Goal: Task Accomplishment & Management: Manage account settings

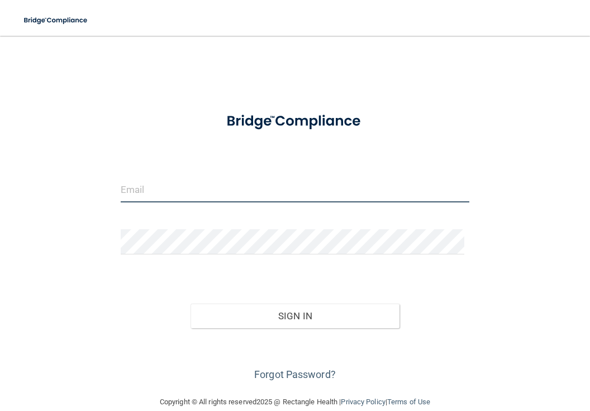
click at [264, 178] on input "email" at bounding box center [295, 189] width 349 height 25
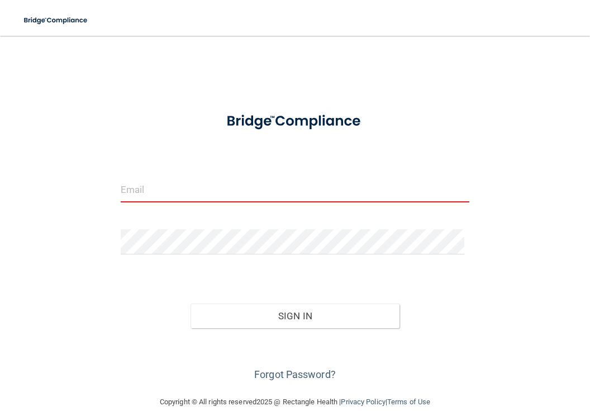
click at [243, 189] on input "email" at bounding box center [295, 189] width 349 height 25
type input "[EMAIL_ADDRESS][DOMAIN_NAME]"
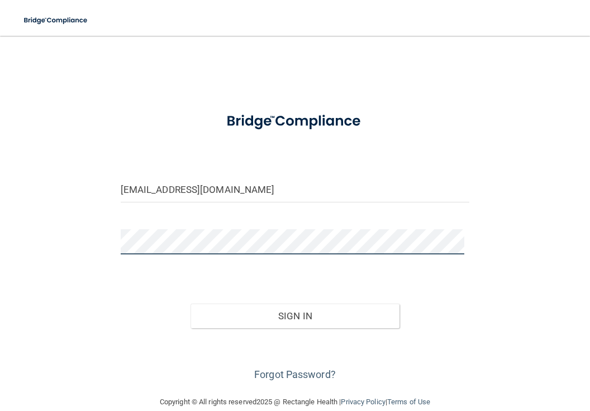
click at [191, 304] on button "Sign In" at bounding box center [296, 316] width 210 height 25
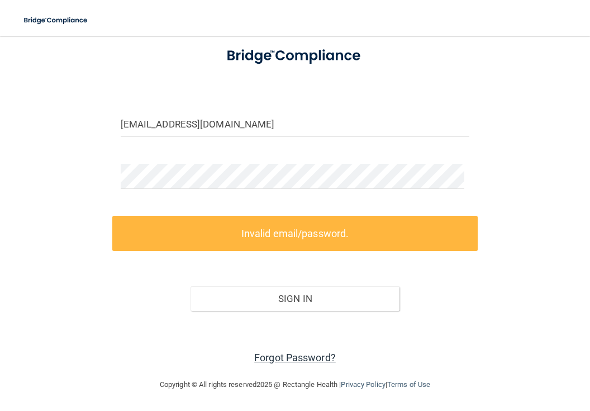
click at [296, 357] on link "Forgot Password?" at bounding box center [295, 358] width 82 height 12
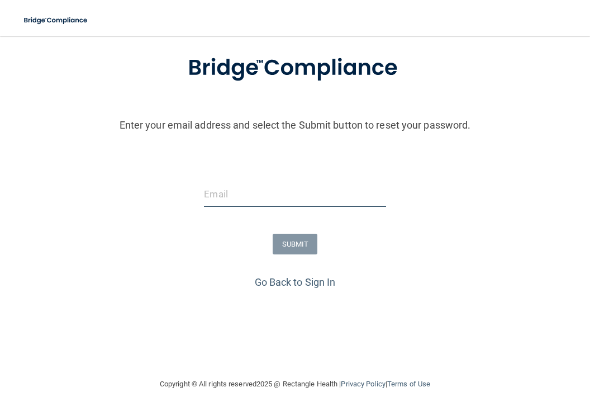
click at [311, 205] on input "email" at bounding box center [295, 194] width 182 height 25
type input "[EMAIL_ADDRESS][DOMAIN_NAME]"
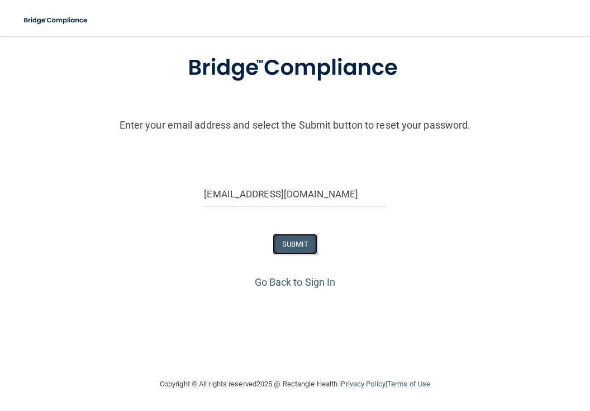
click at [296, 249] on button "SUBMIT" at bounding box center [295, 244] width 45 height 21
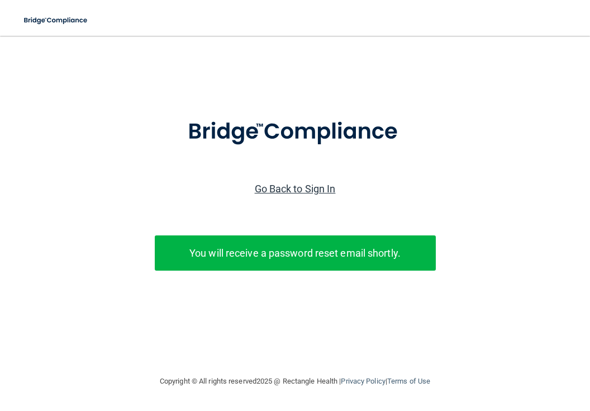
click at [315, 190] on link "Go Back to Sign In" at bounding box center [295, 189] width 81 height 12
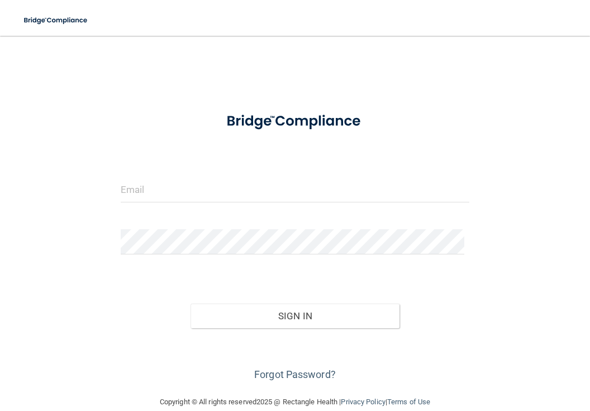
click at [140, 123] on div at bounding box center [295, 121] width 366 height 37
click at [145, 355] on div "Forgot Password?" at bounding box center [295, 356] width 366 height 56
click at [125, 75] on div "Invalid email/password. You don't have permission to access that page. Sign In …" at bounding box center [295, 215] width 546 height 337
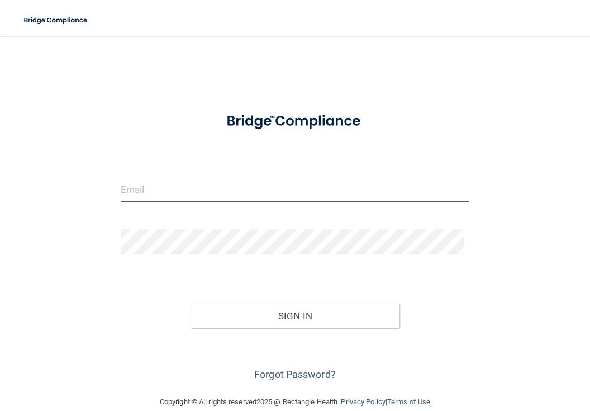
click at [262, 191] on input "email" at bounding box center [295, 189] width 349 height 25
type input "[EMAIL_ADDRESS][DOMAIN_NAME]"
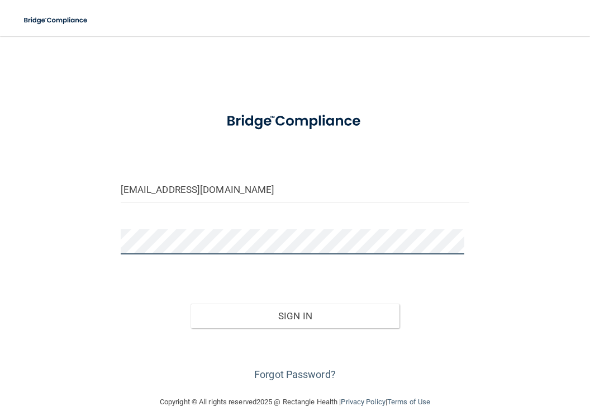
click at [191, 304] on button "Sign In" at bounding box center [296, 316] width 210 height 25
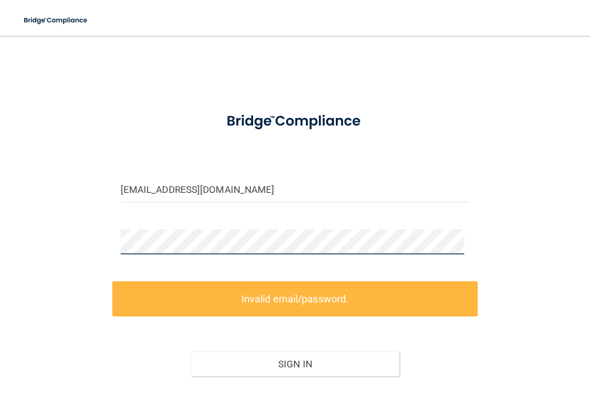
click at [7, 228] on main "[EMAIL_ADDRESS][DOMAIN_NAME] Invalid email/password. You don't have permission …" at bounding box center [295, 223] width 590 height 375
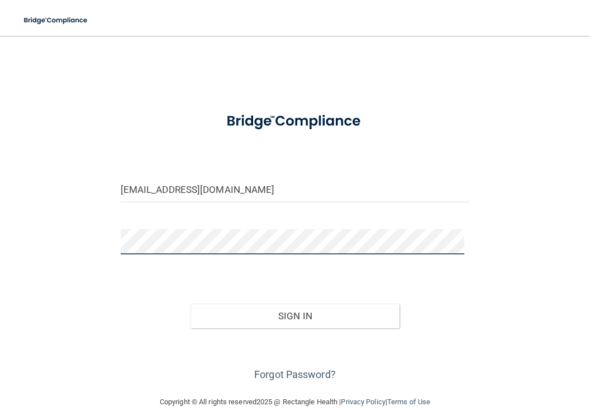
click at [191, 304] on button "Sign In" at bounding box center [296, 316] width 210 height 25
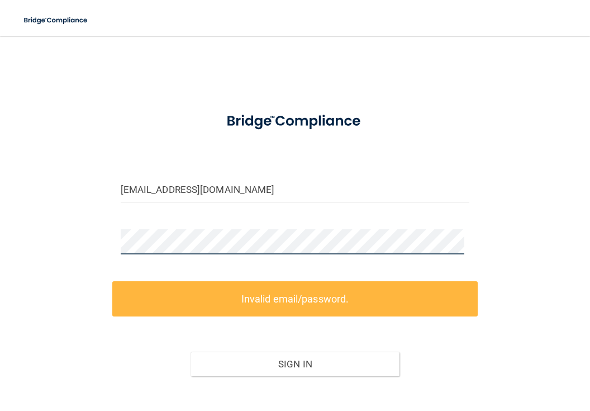
click at [191, 352] on button "Sign In" at bounding box center [296, 364] width 210 height 25
click at [10, 247] on main "[EMAIL_ADDRESS][DOMAIN_NAME] Invalid email/password. You don't have permission …" at bounding box center [295, 223] width 590 height 375
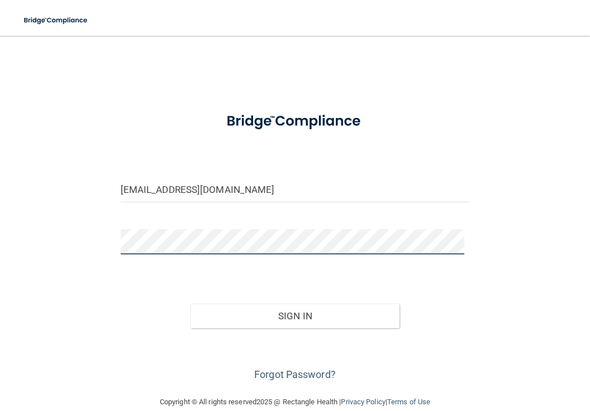
click at [191, 304] on button "Sign In" at bounding box center [296, 316] width 210 height 25
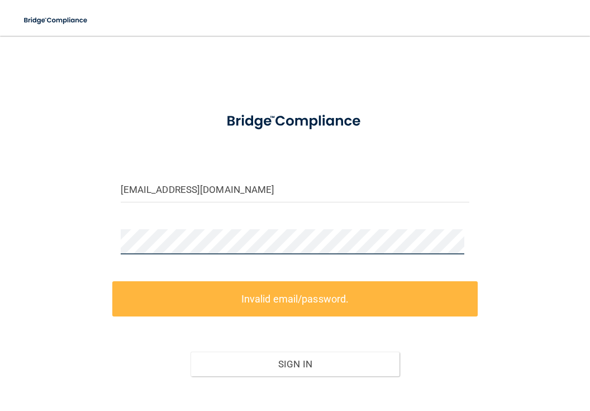
scroll to position [65, 0]
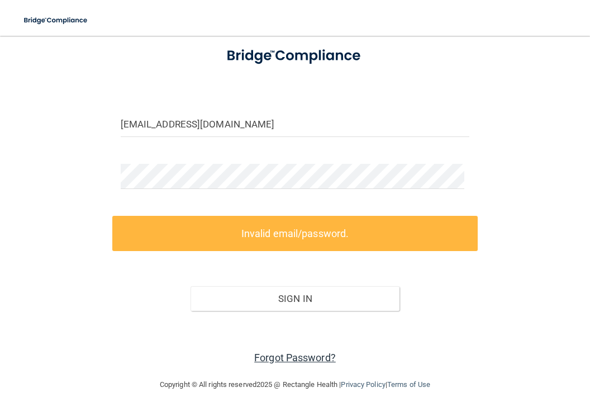
click at [286, 357] on link "Forgot Password?" at bounding box center [295, 358] width 82 height 12
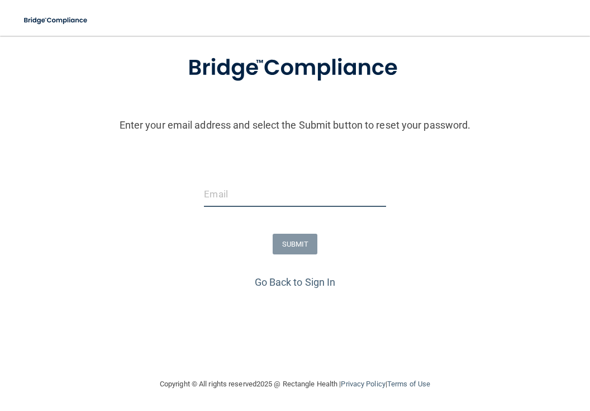
click at [338, 195] on input "email" at bounding box center [295, 194] width 182 height 25
type input "[EMAIL_ADDRESS][DOMAIN_NAME]"
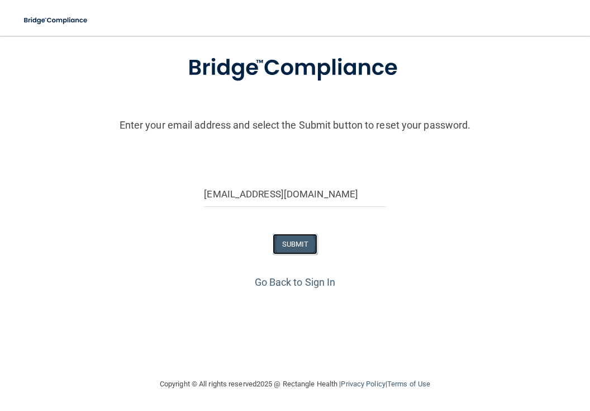
click at [298, 241] on button "SUBMIT" at bounding box center [295, 244] width 45 height 21
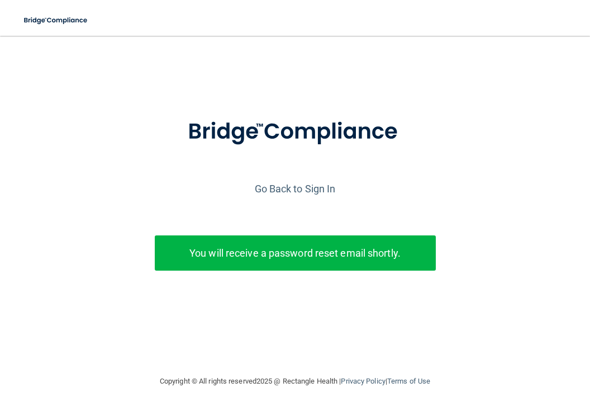
scroll to position [0, 0]
click at [61, 24] on img at bounding box center [56, 20] width 79 height 23
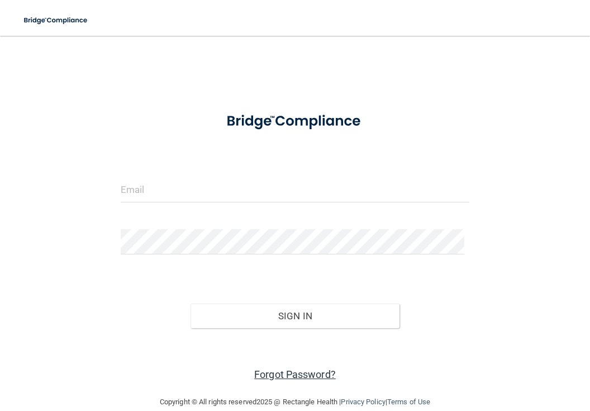
click at [287, 372] on link "Forgot Password?" at bounding box center [295, 374] width 82 height 12
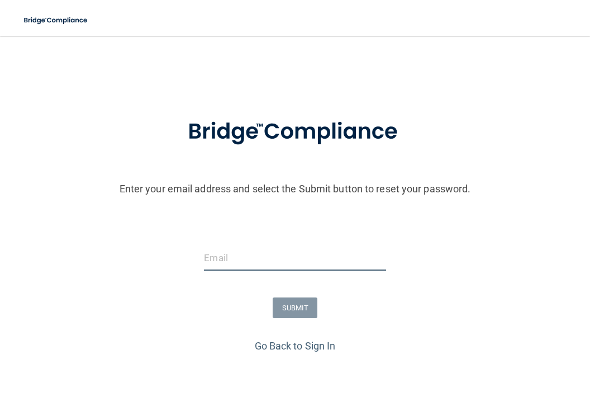
click at [248, 265] on input "email" at bounding box center [295, 257] width 182 height 25
type input "[EMAIL_ADDRESS][DOMAIN_NAME]"
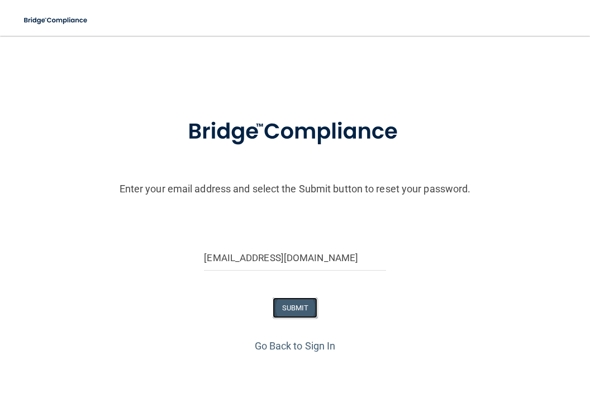
click at [301, 312] on button "SUBMIT" at bounding box center [295, 307] width 45 height 21
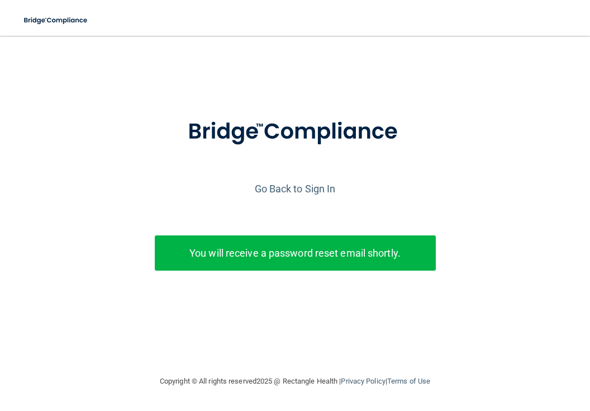
click at [123, 112] on div at bounding box center [295, 141] width 579 height 77
click at [159, 145] on div at bounding box center [295, 141] width 579 height 77
click at [320, 190] on link "Go Back to Sign In" at bounding box center [295, 189] width 81 height 12
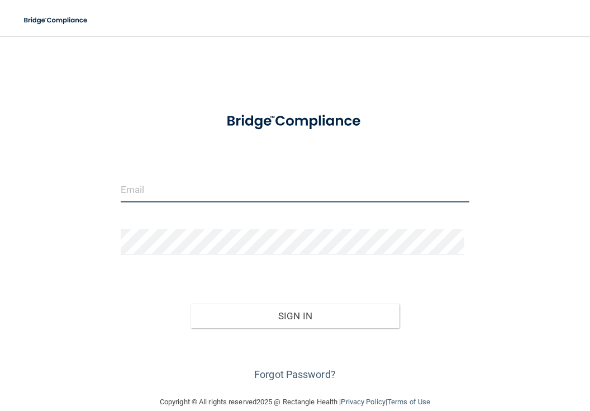
drag, startPoint x: 296, startPoint y: 195, endPoint x: 312, endPoint y: 298, distance: 104.7
click at [296, 200] on input "email" at bounding box center [295, 189] width 349 height 25
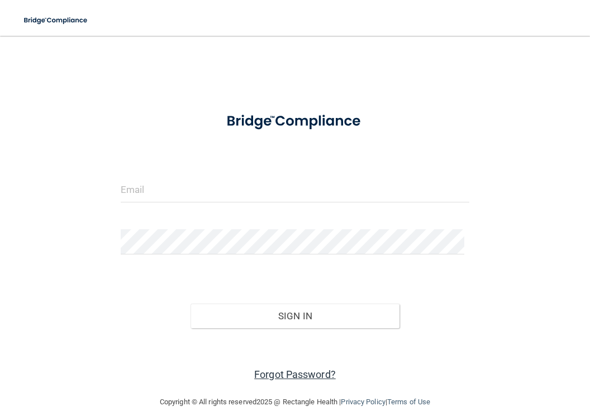
click at [304, 375] on link "Forgot Password?" at bounding box center [295, 374] width 82 height 12
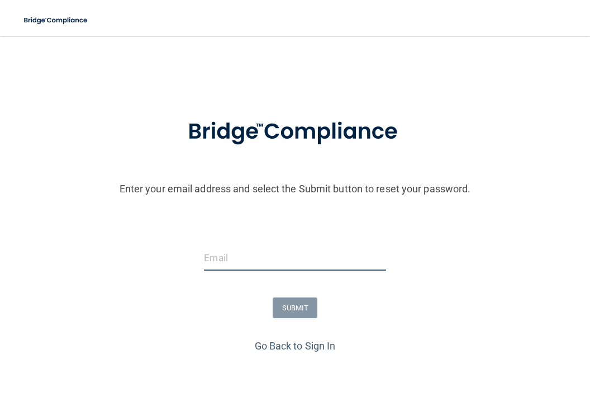
click at [274, 269] on input "email" at bounding box center [295, 257] width 182 height 25
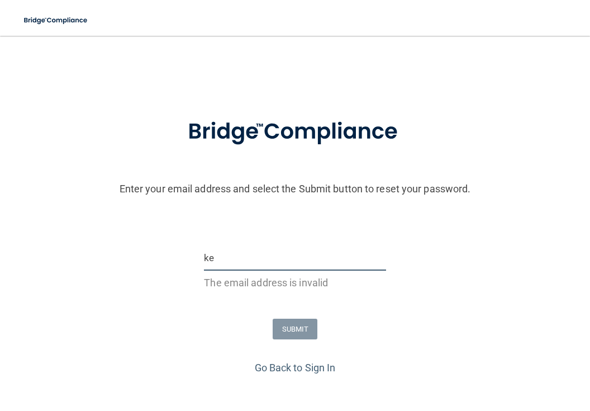
type input "[EMAIL_ADDRESS][DOMAIN_NAME]"
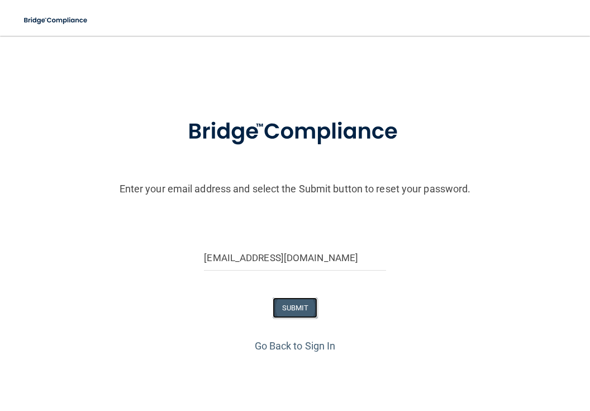
click at [290, 303] on button "SUBMIT" at bounding box center [295, 307] width 45 height 21
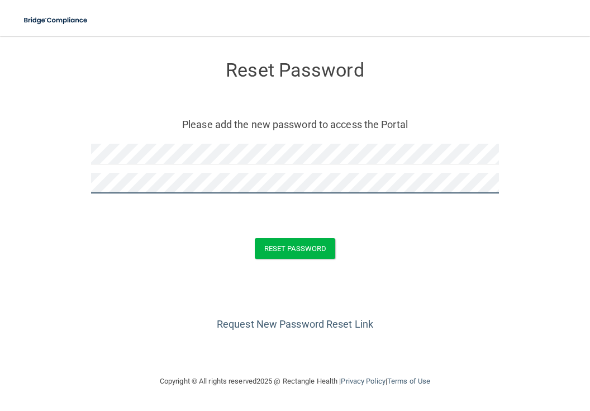
click at [255, 238] on button "Reset Password" at bounding box center [295, 248] width 80 height 21
